Goal: Information Seeking & Learning: Learn about a topic

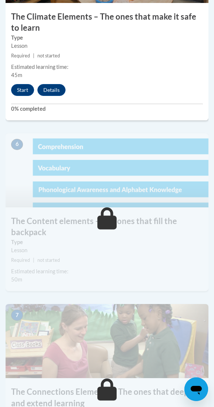
scroll to position [1160, 0]
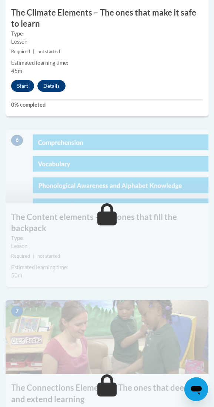
click at [21, 84] on button "Start" at bounding box center [22, 86] width 23 height 12
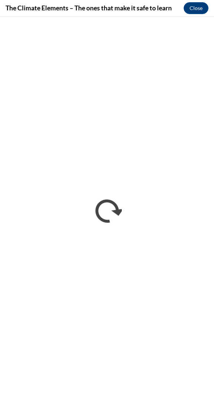
scroll to position [0, 0]
